Goal: Task Accomplishment & Management: Complete application form

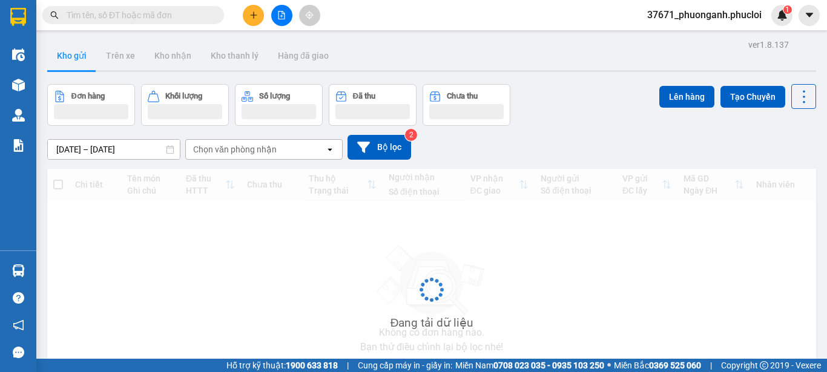
click at [261, 16] on button at bounding box center [253, 15] width 21 height 21
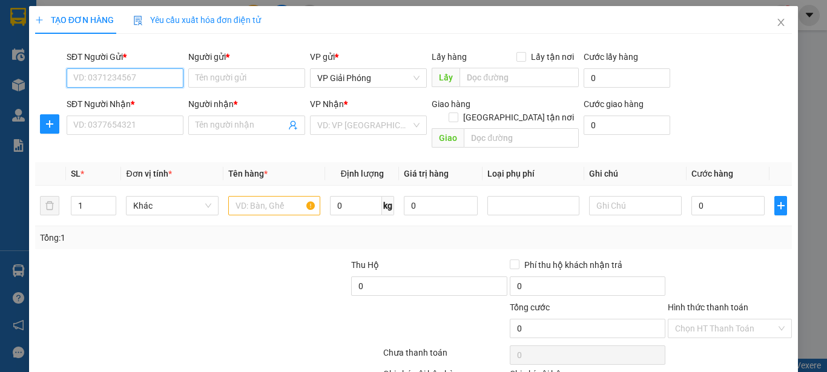
click at [148, 78] on input "SĐT Người Gửi *" at bounding box center [125, 77] width 117 height 19
type input "0865222353"
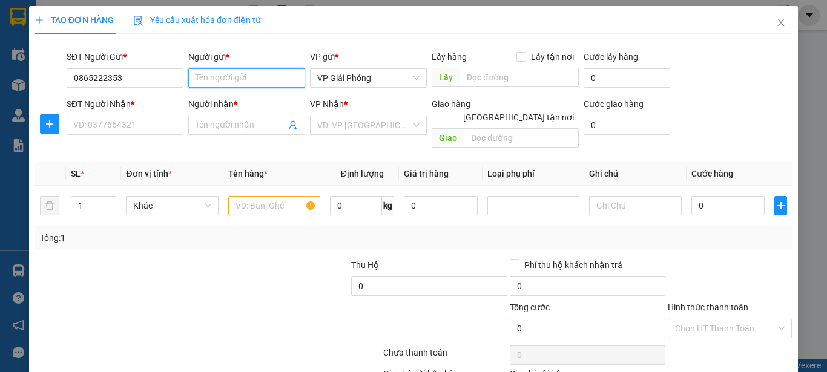
drag, startPoint x: 246, startPoint y: 80, endPoint x: 251, endPoint y: 63, distance: 18.2
click at [250, 66] on div "Người gửi * Tên người gửi" at bounding box center [246, 71] width 117 height 42
click at [227, 77] on input "truongwf an" at bounding box center [246, 77] width 117 height 19
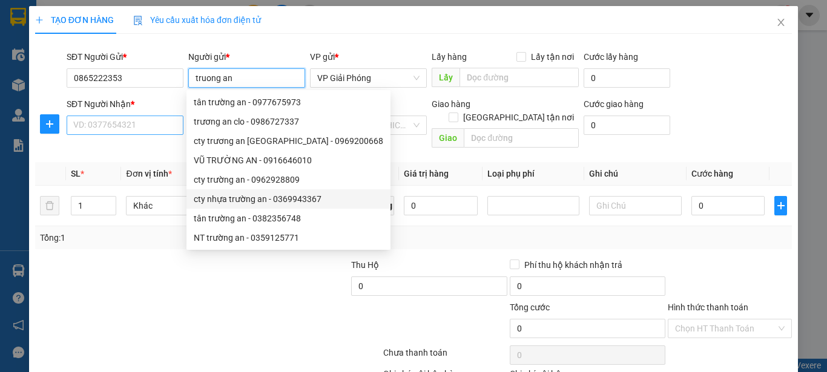
type input "truong an"
click at [151, 123] on input "SĐT Người Nhận *" at bounding box center [125, 125] width 117 height 19
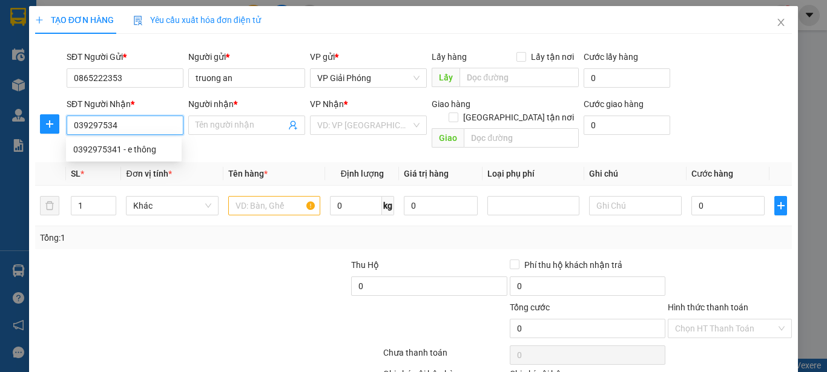
type input "0392975341"
click at [126, 146] on div "0392975341 - e thông" at bounding box center [123, 149] width 101 height 13
type input "e thông"
type input "0392975341"
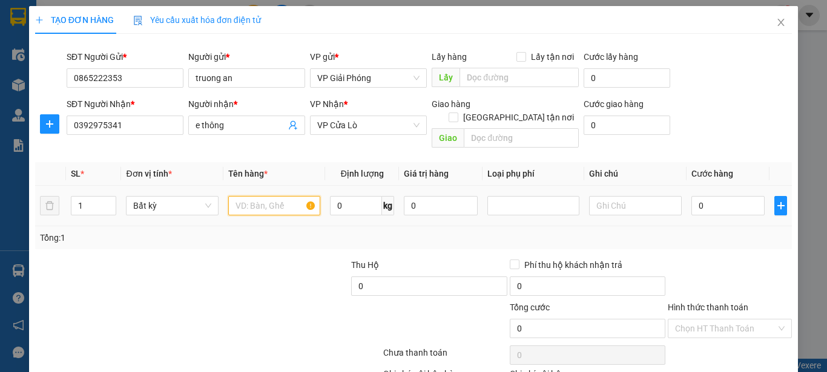
click at [265, 196] on input "text" at bounding box center [274, 205] width 92 height 19
type input "q ao"
click at [709, 196] on input "0" at bounding box center [728, 205] width 74 height 19
type input "4"
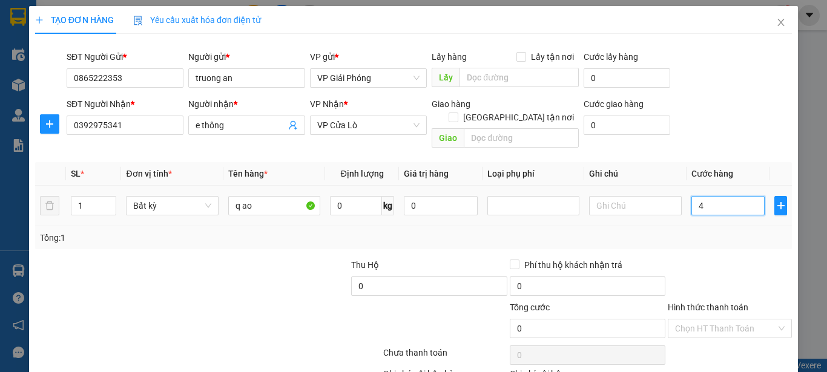
type input "4"
type input "40"
type input "400"
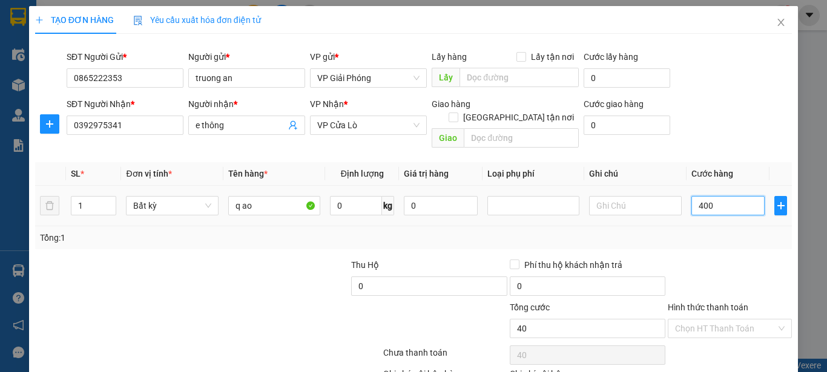
type input "400"
type input "4.000"
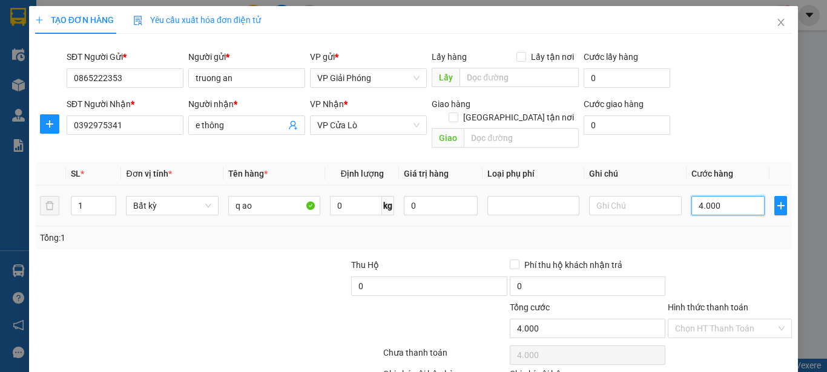
type input "40.000"
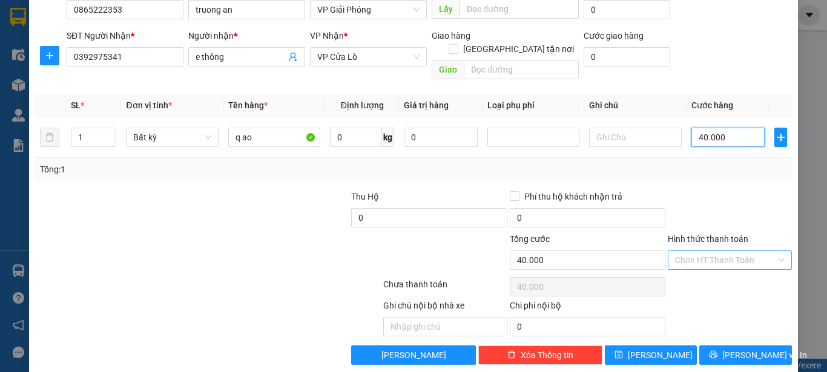
scroll to position [71, 0]
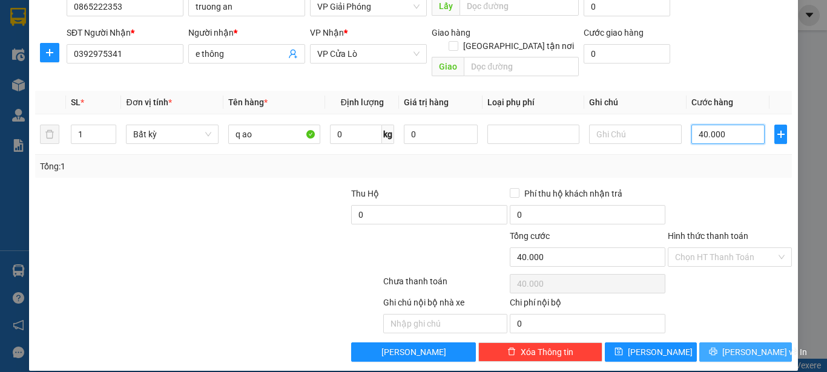
type input "40.000"
click at [742, 346] on span "[PERSON_NAME] và In" at bounding box center [764, 352] width 85 height 13
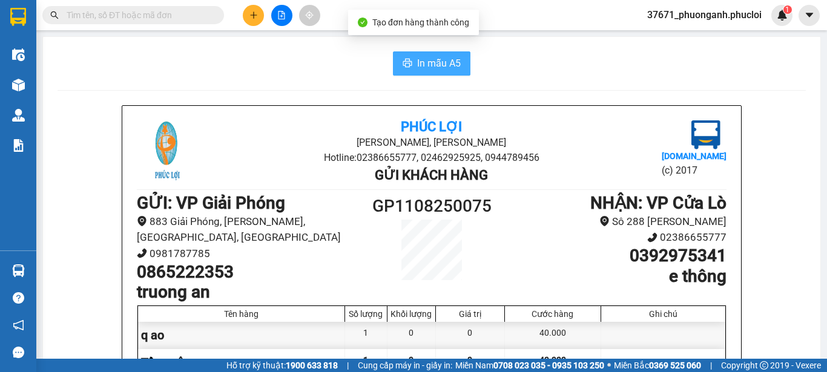
click at [439, 65] on span "In mẫu A5" at bounding box center [439, 63] width 44 height 15
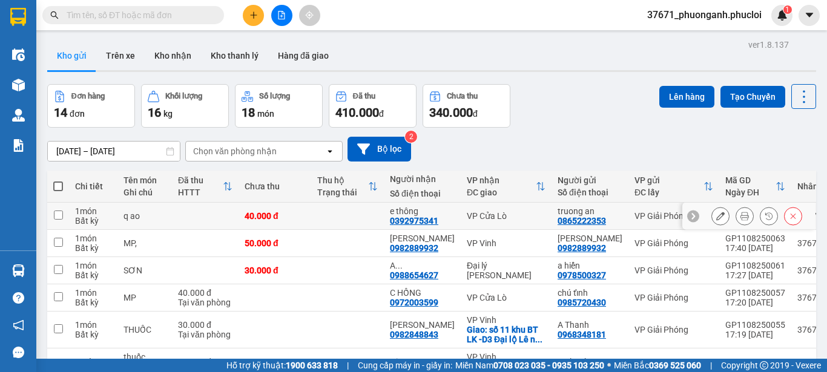
click at [716, 215] on icon at bounding box center [720, 216] width 8 height 8
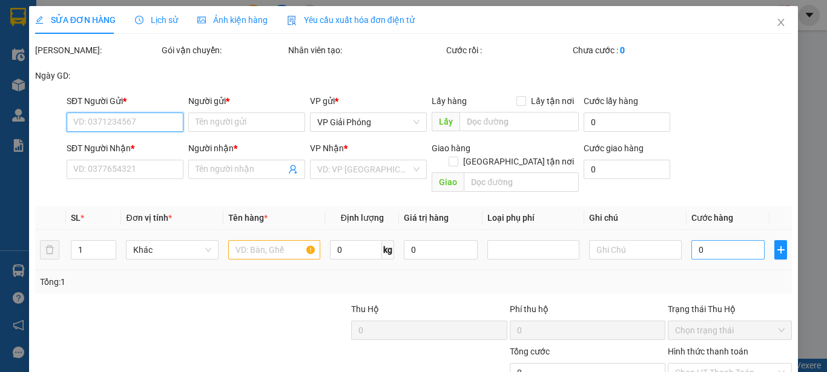
type input "0865222353"
type input "truong an"
type input "0392975341"
type input "e thông"
type input "40.000"
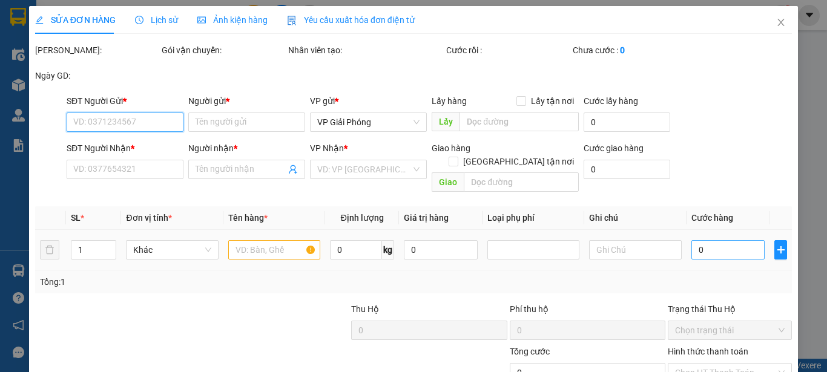
type input "40.000"
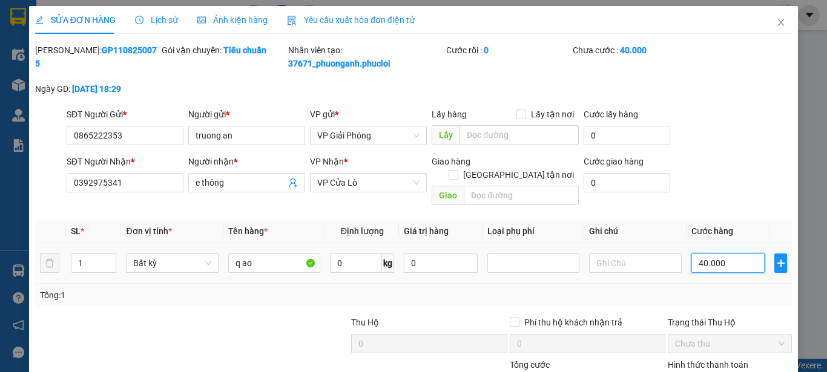
drag, startPoint x: 708, startPoint y: 248, endPoint x: 708, endPoint y: 241, distance: 6.7
click at [708, 254] on input "40.000" at bounding box center [728, 263] width 74 height 19
type input "0"
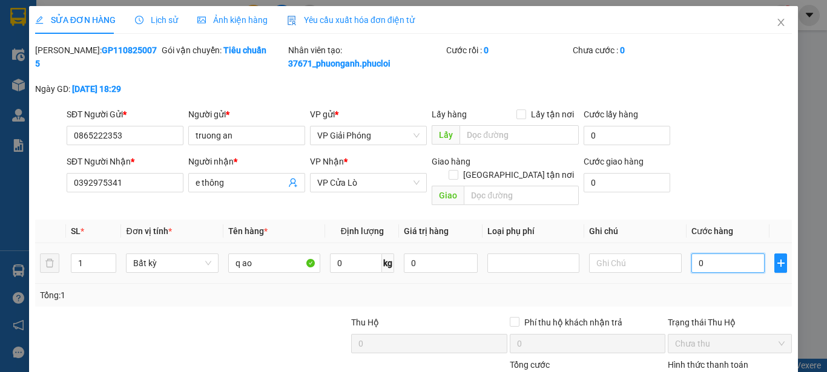
type input "3"
type input "03"
type input "30"
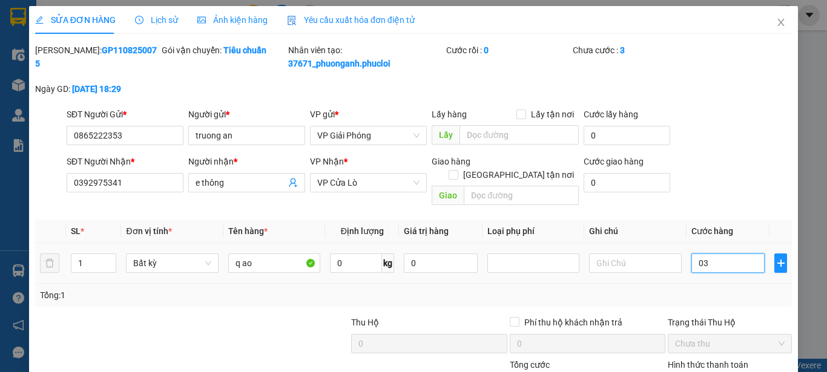
type input "030"
type input "300"
type input "0.300"
type input "3.000"
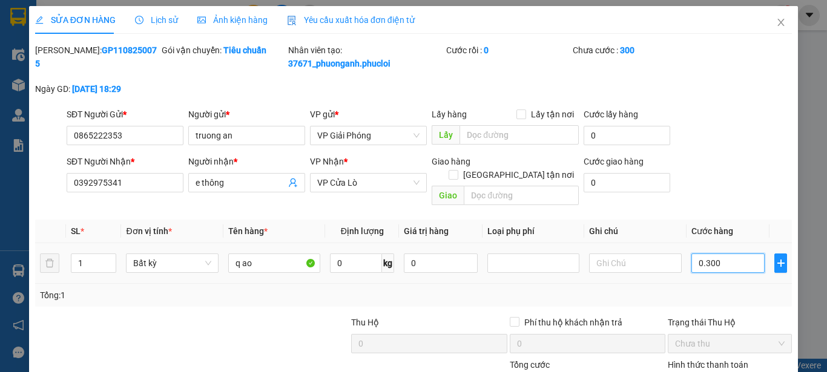
type input "3.000"
type input "03.000"
type input "30.000"
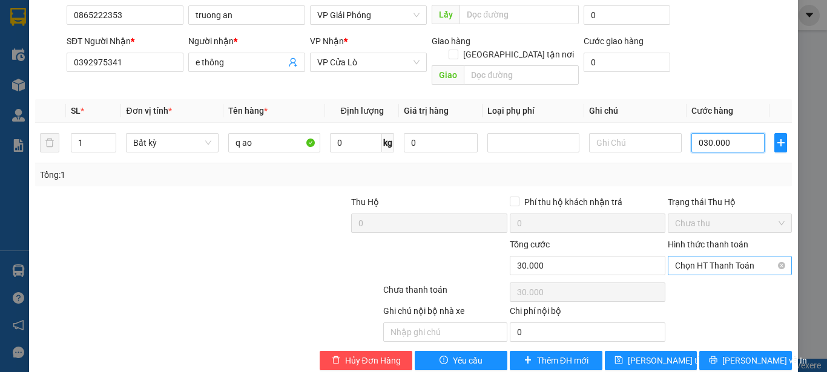
scroll to position [129, 0]
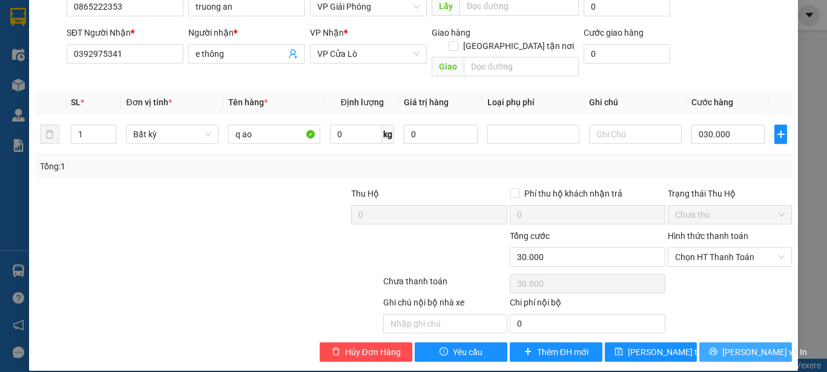
type input "30.000"
click at [728, 346] on span "[PERSON_NAME] và In" at bounding box center [764, 352] width 85 height 13
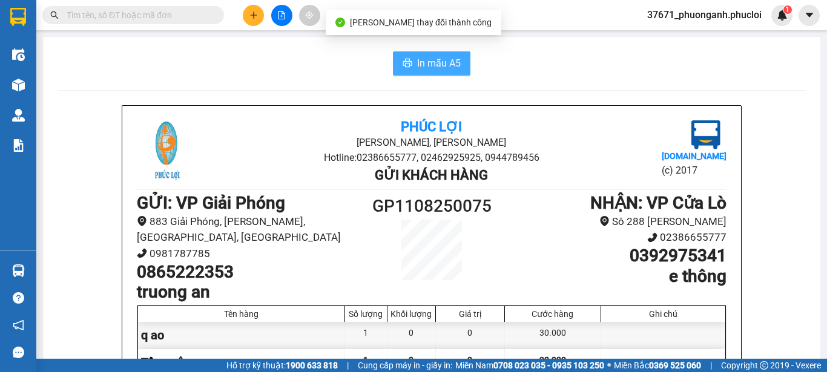
click at [444, 64] on span "In mẫu A5" at bounding box center [439, 63] width 44 height 15
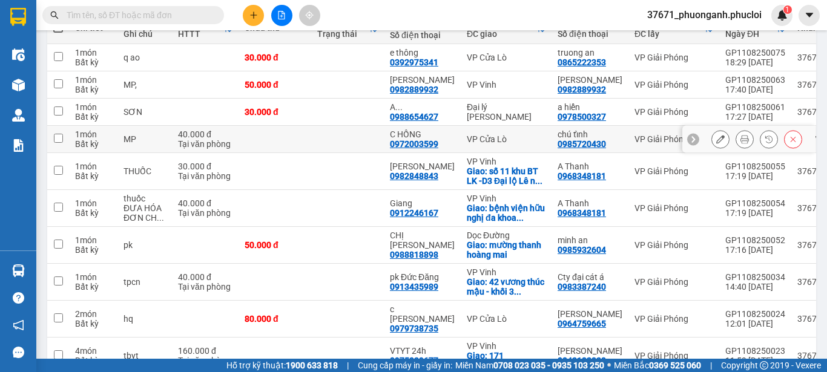
scroll to position [219, 0]
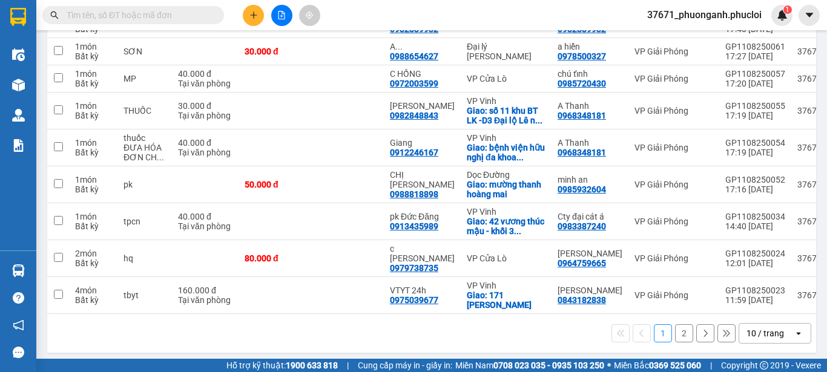
click at [675, 325] on button "2" at bounding box center [684, 333] width 18 height 18
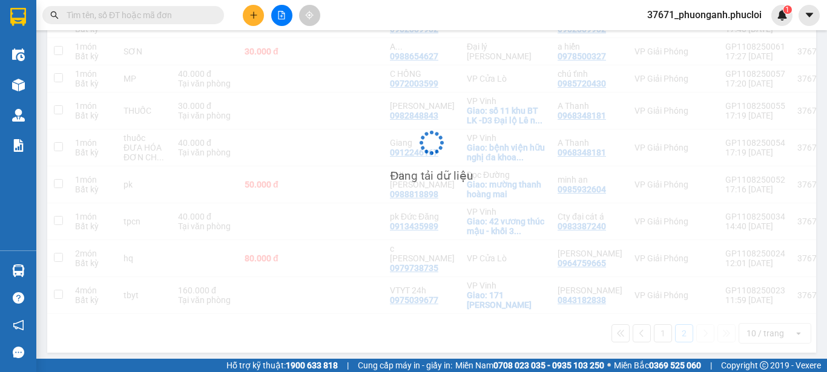
scroll to position [56, 0]
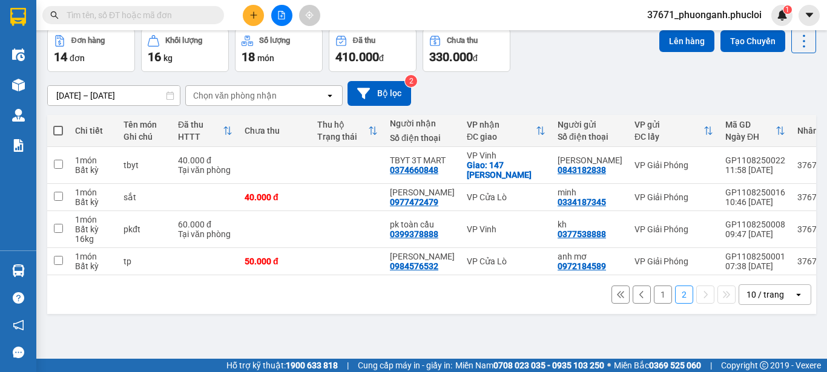
click at [656, 298] on button "1" at bounding box center [663, 295] width 18 height 18
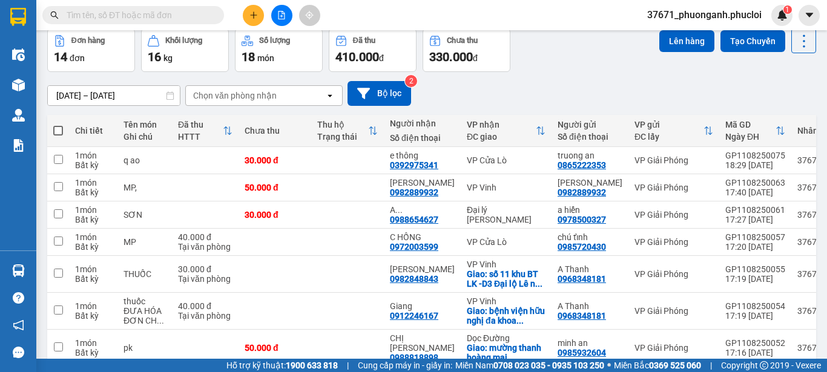
click at [57, 130] on span at bounding box center [58, 131] width 10 height 10
click at [58, 125] on input "checkbox" at bounding box center [58, 125] width 0 height 0
checkbox input "true"
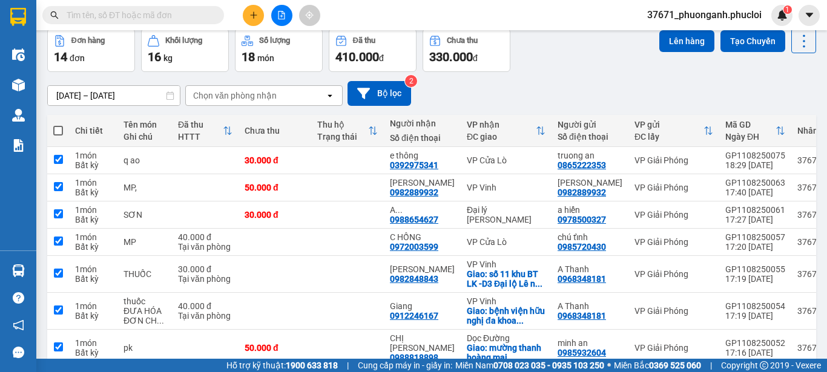
checkbox input "true"
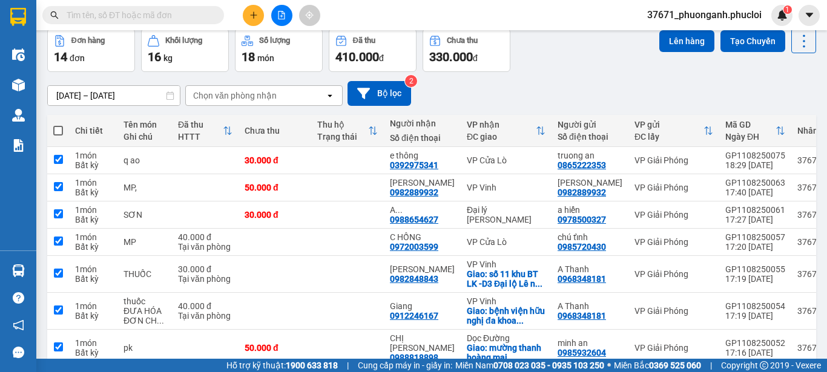
checkbox input "true"
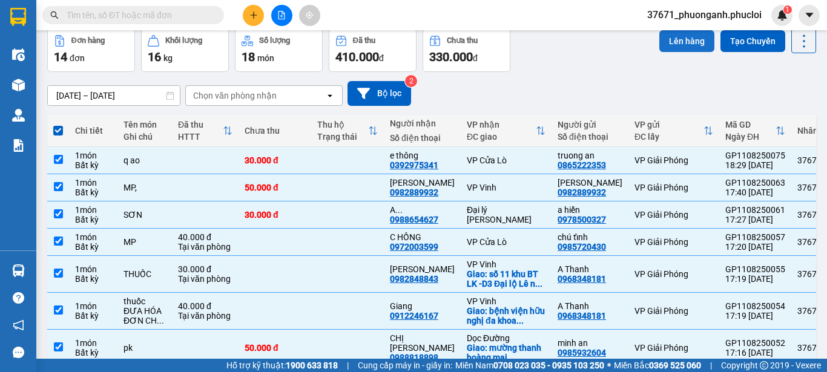
click at [678, 41] on button "Lên hàng" at bounding box center [686, 41] width 55 height 22
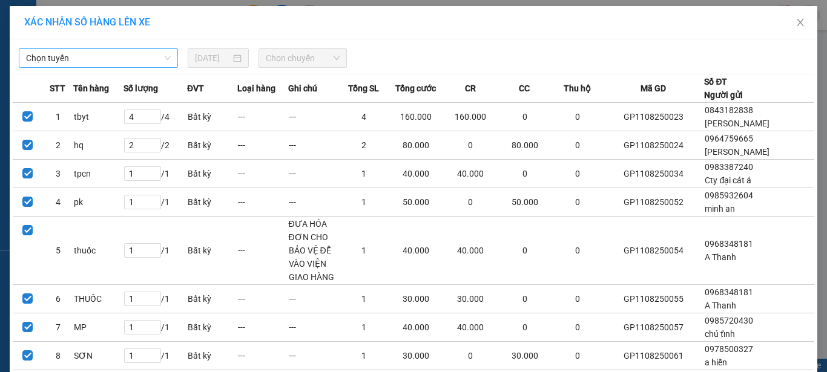
click at [155, 61] on span "Chọn tuyến" at bounding box center [98, 58] width 145 height 18
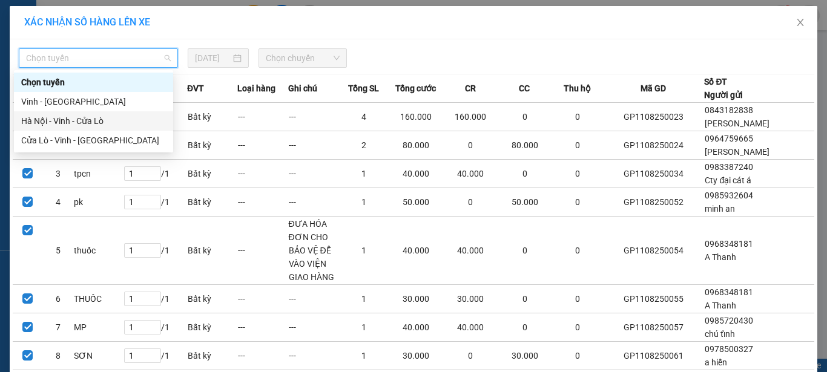
click at [126, 123] on div "Hà Nội - Vinh - Cửa Lò" at bounding box center [93, 120] width 145 height 13
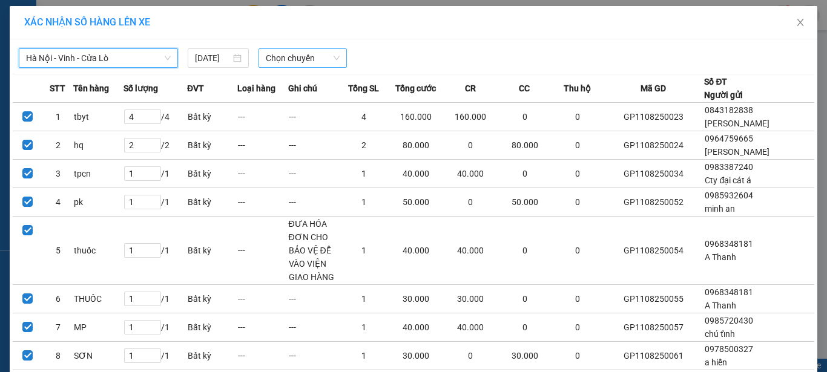
click at [314, 59] on span "Chọn chuyến" at bounding box center [303, 58] width 74 height 18
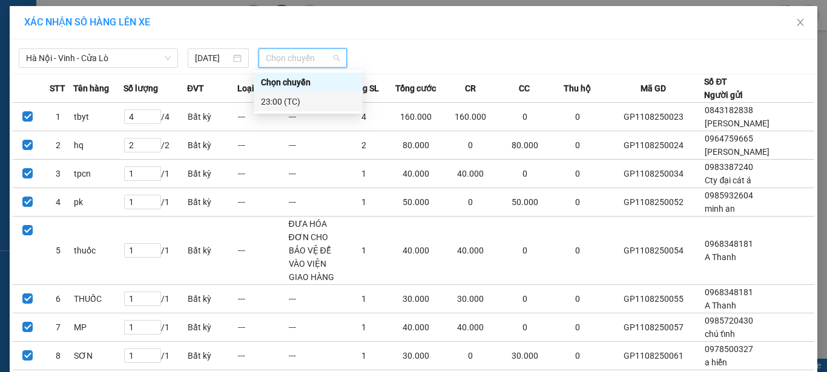
click at [309, 105] on div "23:00 (TC)" at bounding box center [308, 101] width 94 height 13
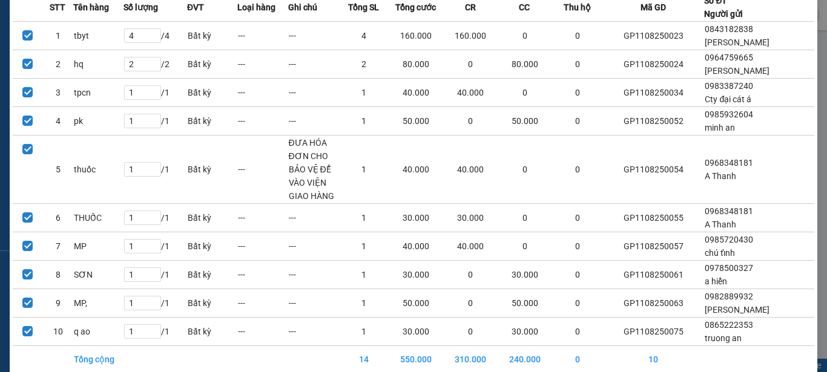
scroll to position [145, 0]
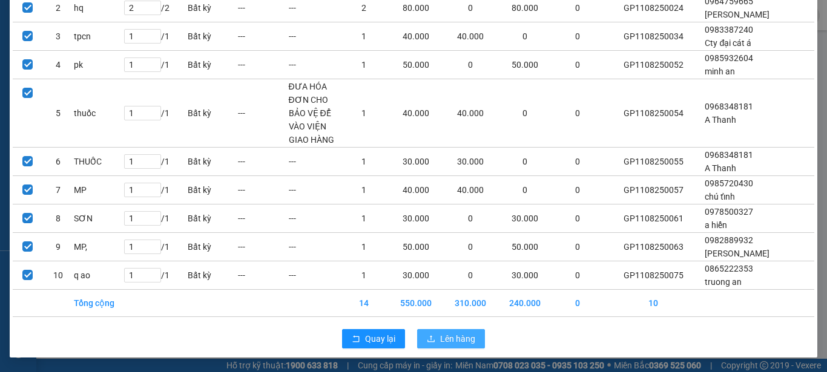
click at [465, 336] on span "Lên hàng" at bounding box center [457, 338] width 35 height 13
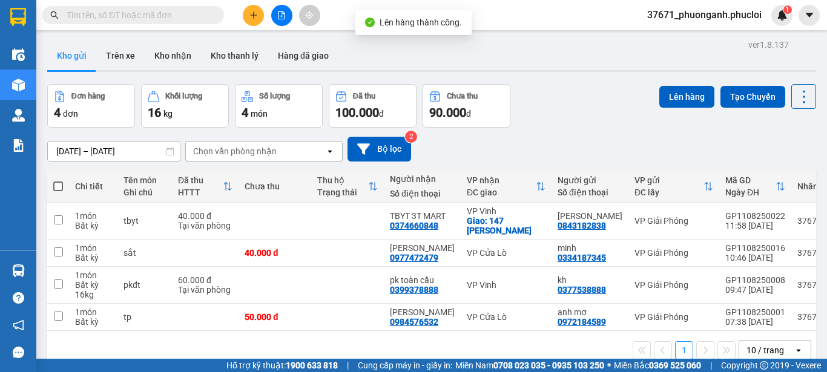
click at [57, 183] on span at bounding box center [58, 187] width 10 height 10
click at [58, 180] on input "checkbox" at bounding box center [58, 180] width 0 height 0
checkbox input "true"
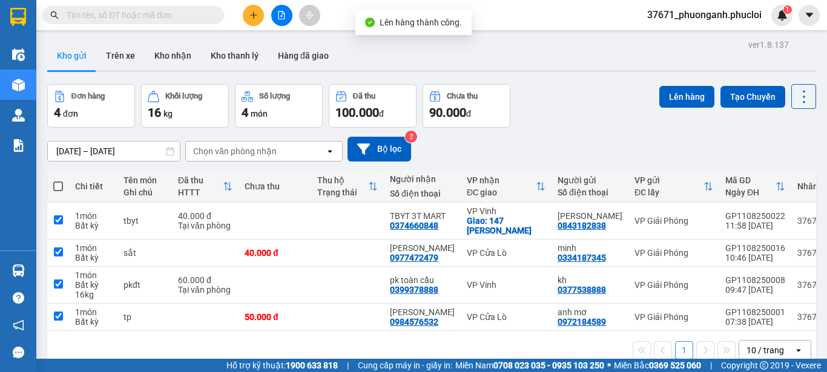
checkbox input "true"
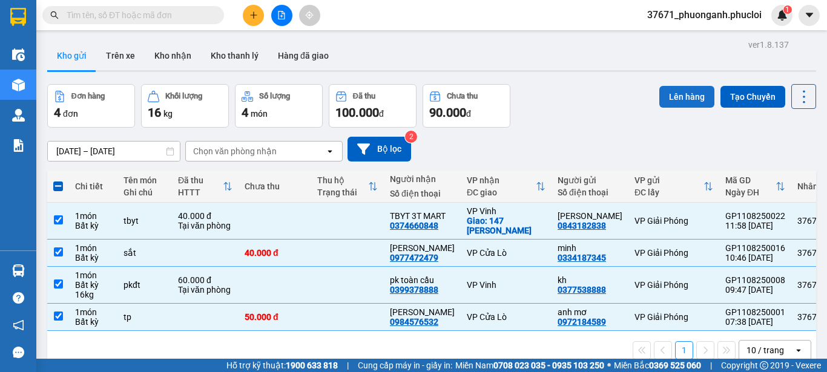
click at [675, 93] on button "Lên hàng" at bounding box center [686, 97] width 55 height 22
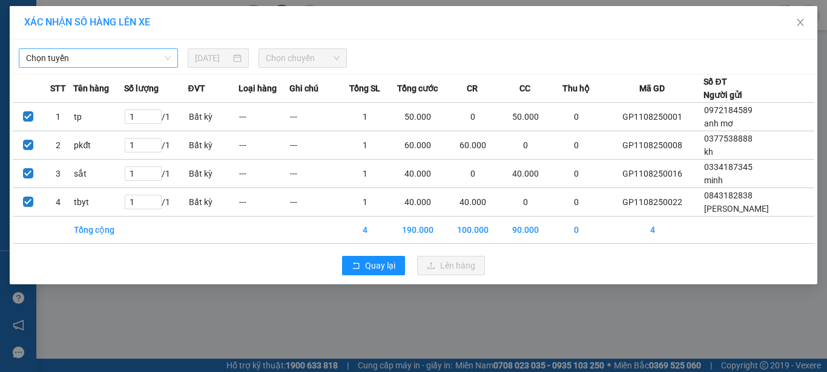
click at [88, 57] on span "Chọn tuyến" at bounding box center [98, 58] width 145 height 18
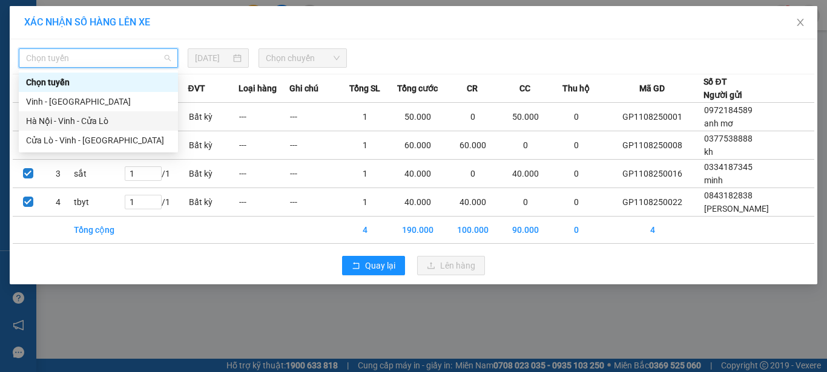
drag, startPoint x: 89, startPoint y: 122, endPoint x: 287, endPoint y: 82, distance: 202.5
click at [92, 122] on div "Hà Nội - Vinh - Cửa Lò" at bounding box center [98, 120] width 145 height 13
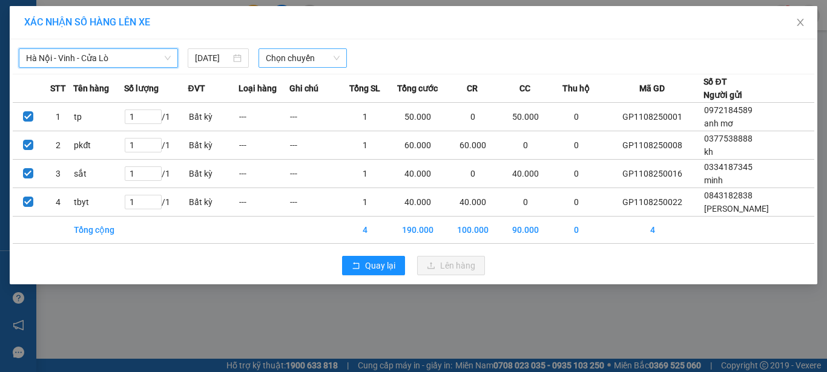
click at [305, 59] on span "Chọn chuyến" at bounding box center [303, 58] width 74 height 18
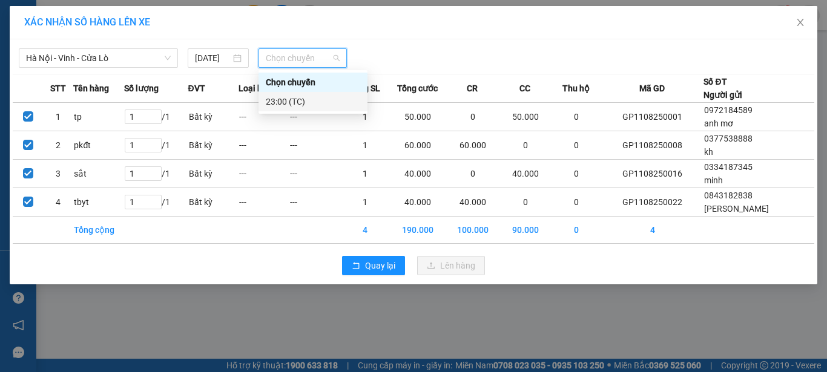
drag, startPoint x: 313, startPoint y: 101, endPoint x: 445, endPoint y: 192, distance: 160.2
click at [313, 100] on div "23:00 (TC)" at bounding box center [313, 101] width 94 height 13
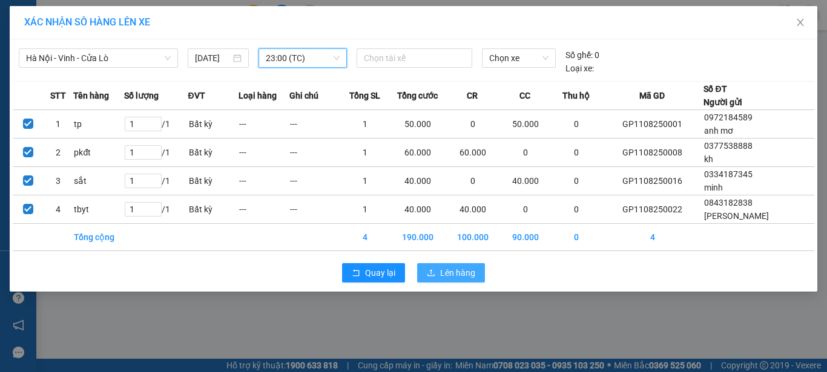
click at [476, 271] on button "Lên hàng" at bounding box center [451, 272] width 68 height 19
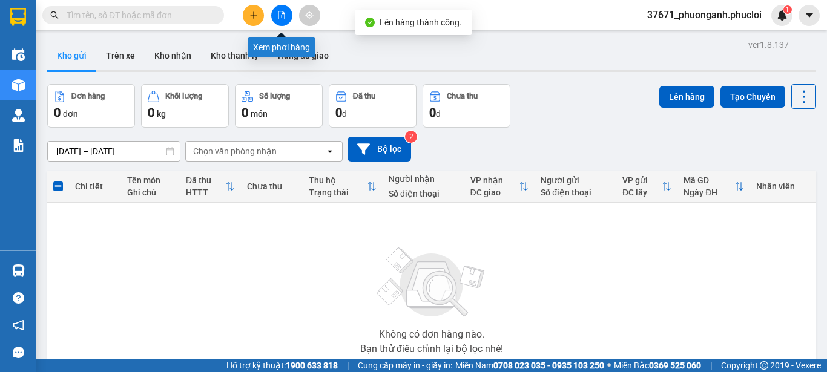
click at [285, 13] on icon "file-add" at bounding box center [281, 15] width 8 height 8
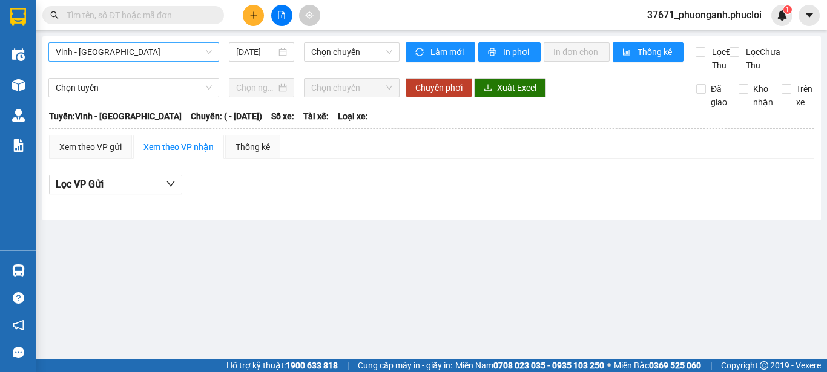
click at [140, 54] on span "Vinh - [GEOGRAPHIC_DATA]" at bounding box center [134, 52] width 156 height 18
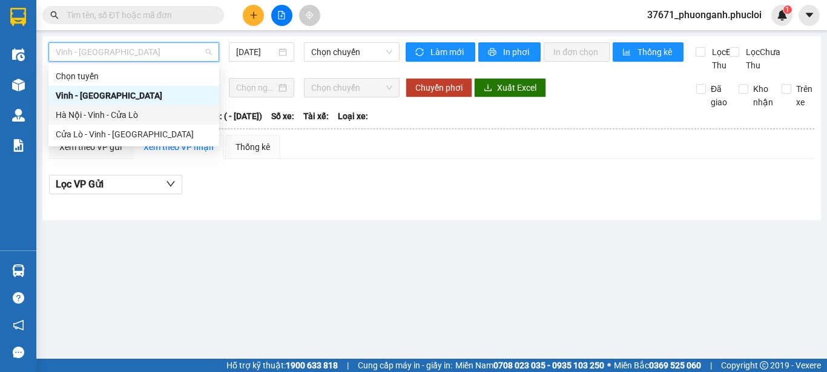
click at [126, 113] on div "Hà Nội - Vinh - Cửa Lò" at bounding box center [134, 114] width 156 height 13
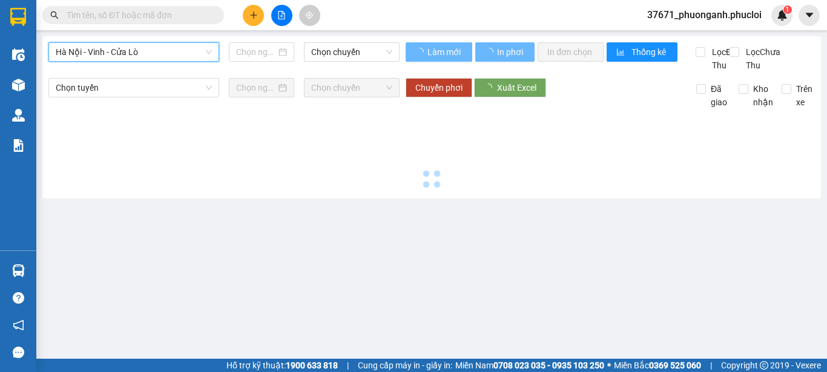
type input "[DATE]"
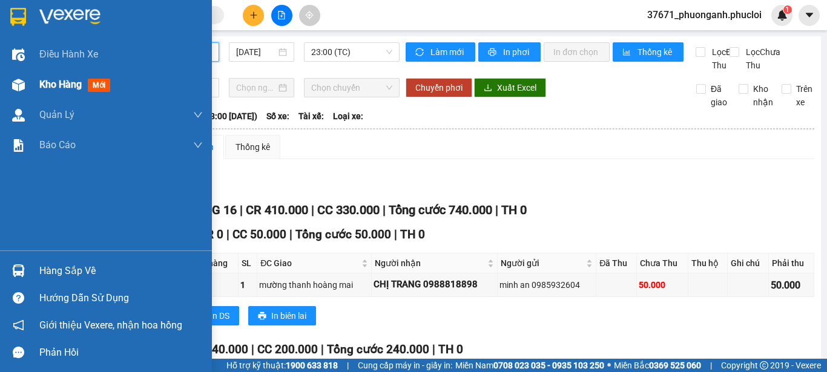
click at [28, 87] on div at bounding box center [18, 84] width 21 height 21
